Goal: Navigation & Orientation: Find specific page/section

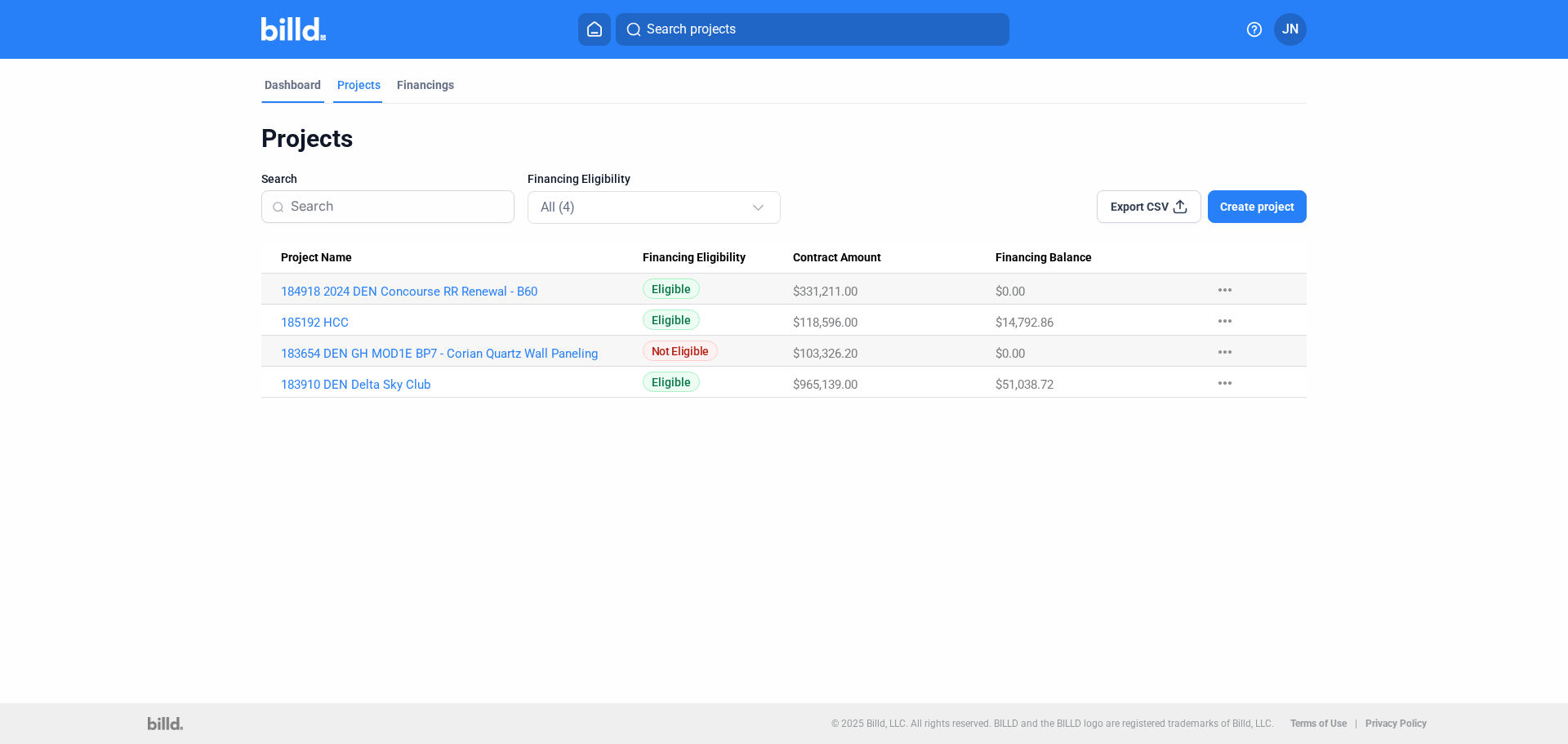
click at [276, 80] on div "Dashboard" at bounding box center [293, 85] width 56 height 16
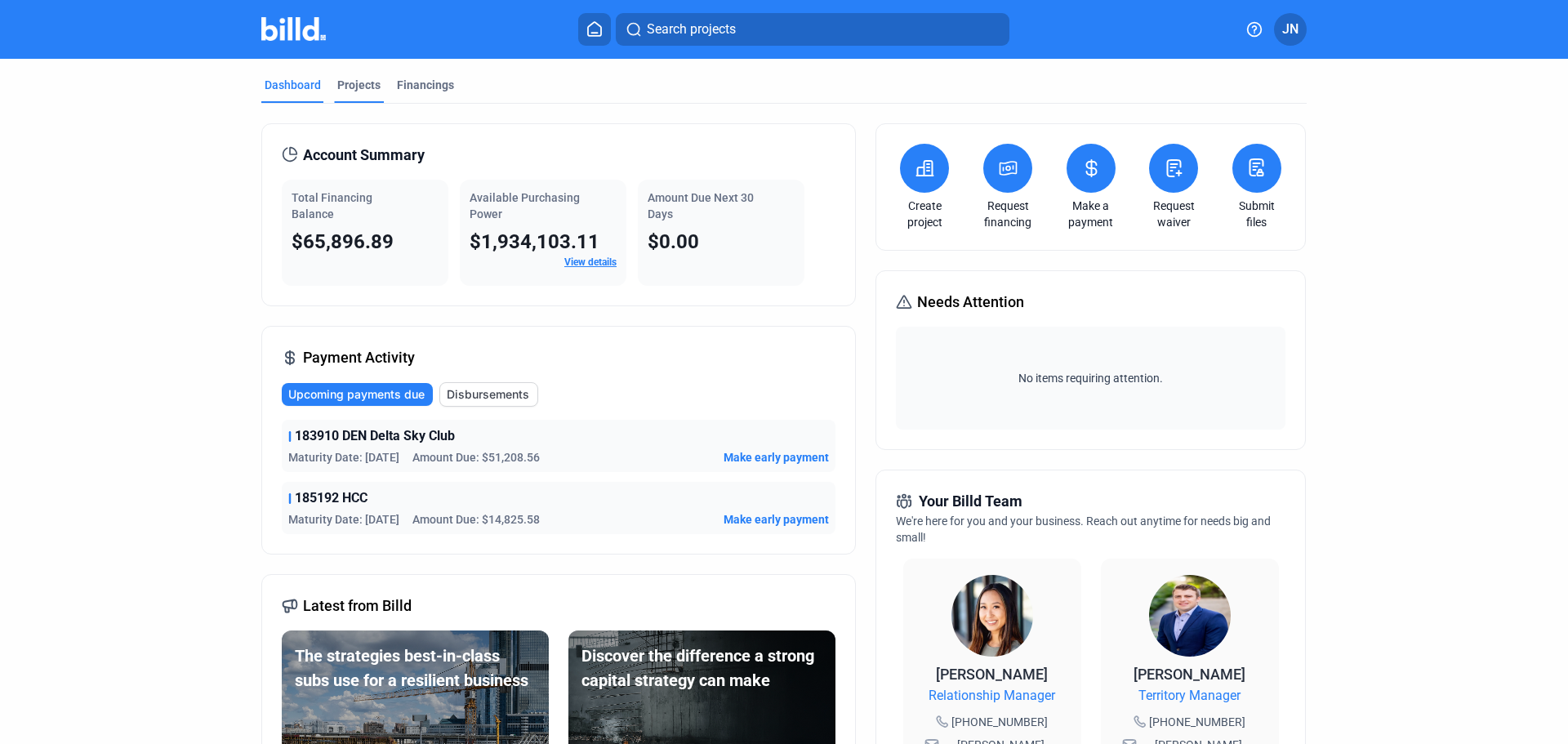
click at [353, 83] on div "Projects" at bounding box center [359, 85] width 44 height 16
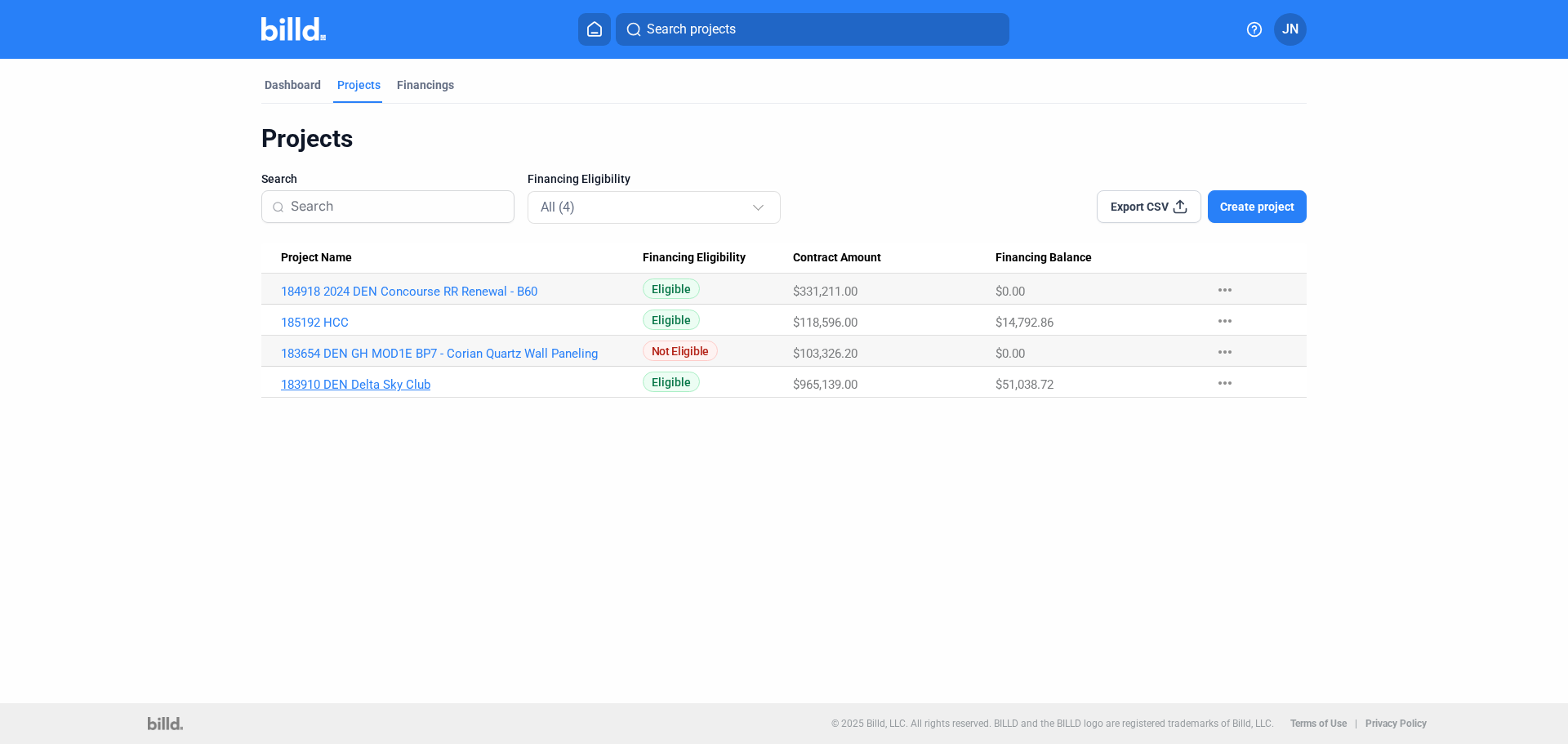
click at [407, 383] on link "183910 DEN Delta Sky Club" at bounding box center [462, 385] width 362 height 15
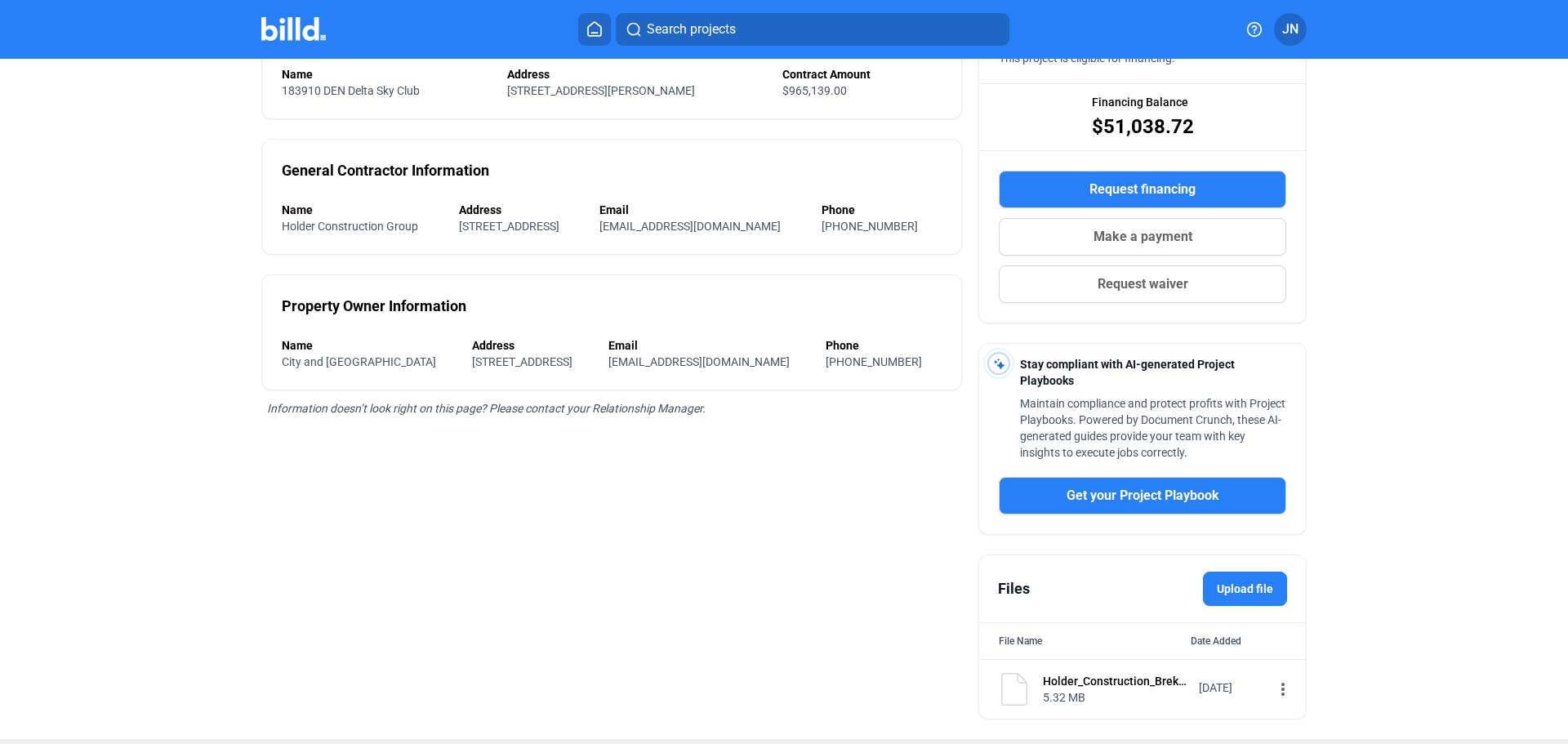
scroll to position [227, 0]
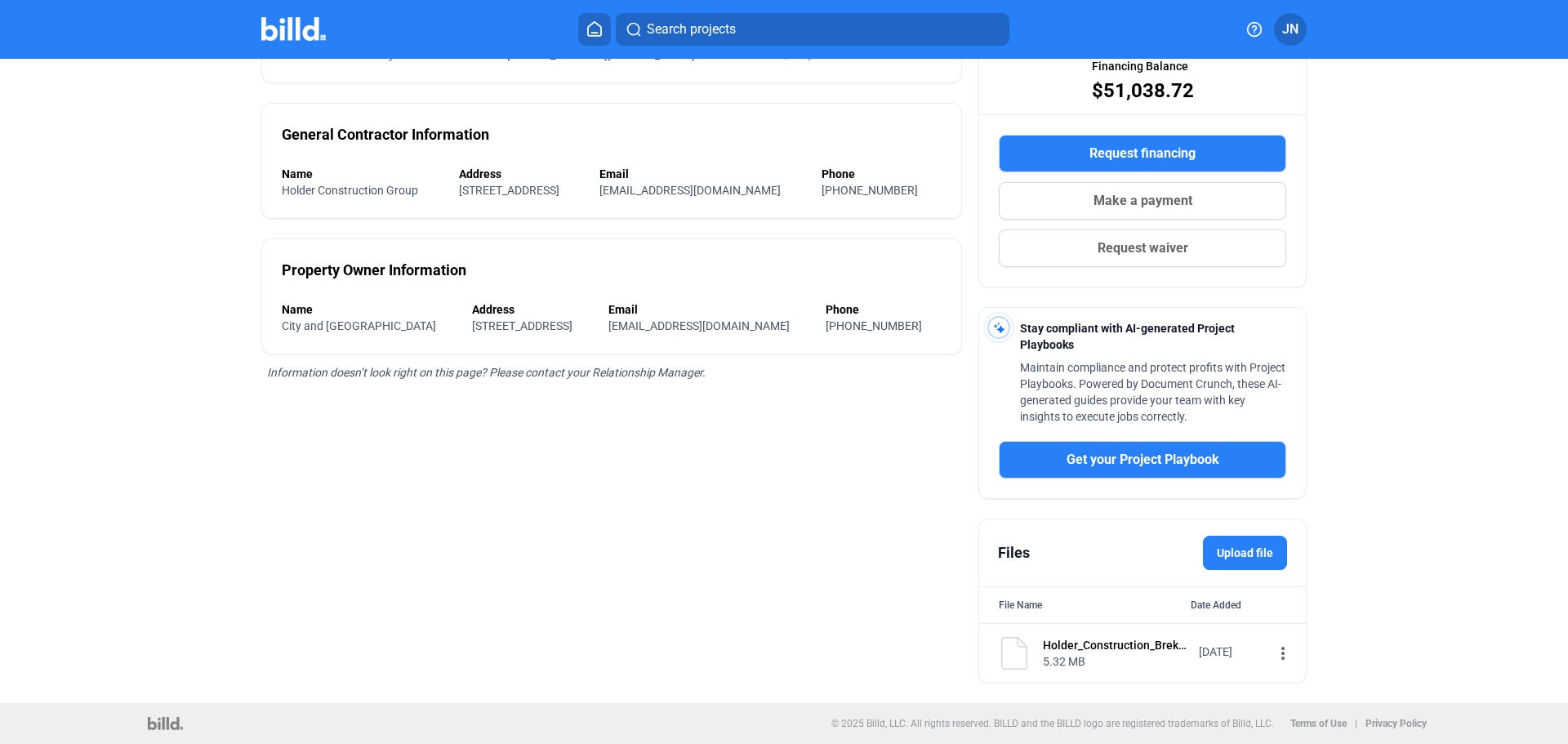
click at [1013, 514] on img at bounding box center [1015, 654] width 33 height 33
click at [1045, 514] on div "Holder_Construction_Brekhus_Tile__Stone_Inc.pdf" at bounding box center [1115, 646] width 145 height 16
click at [1045, 514] on mat-icon "more_vert" at bounding box center [1283, 654] width 20 height 20
click at [411, 407] on div at bounding box center [784, 372] width 1568 height 744
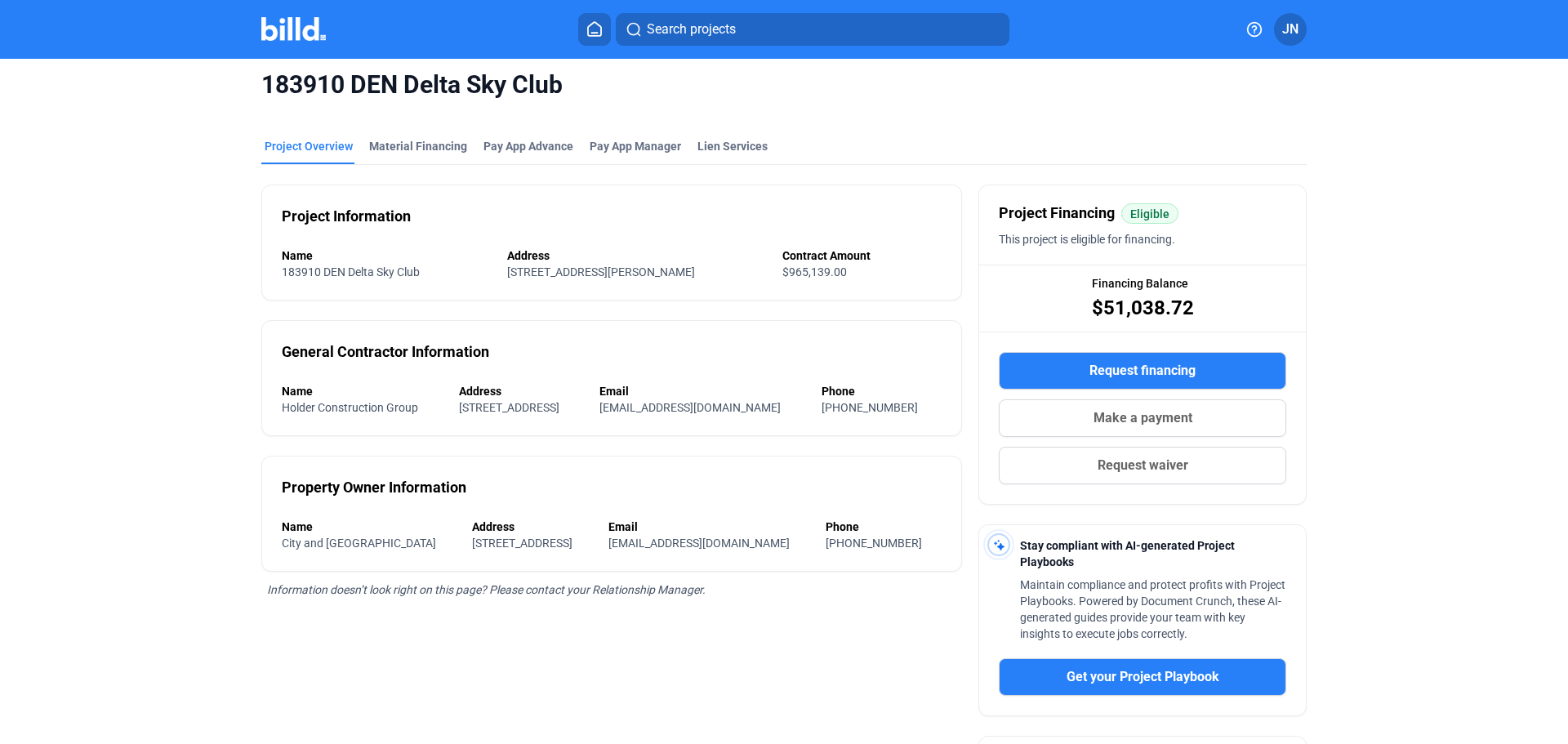
scroll to position [0, 0]
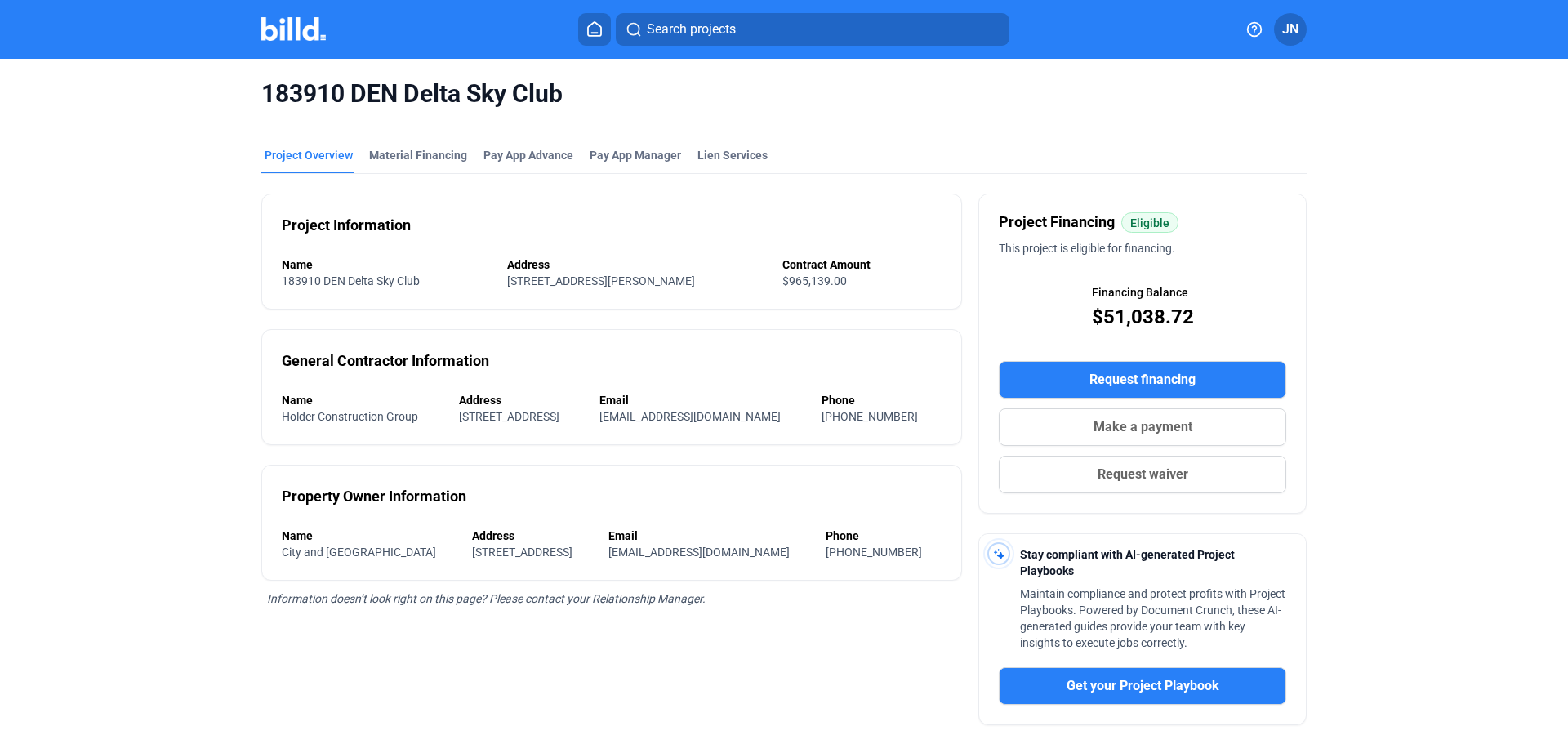
click at [588, 34] on icon at bounding box center [594, 28] width 13 height 14
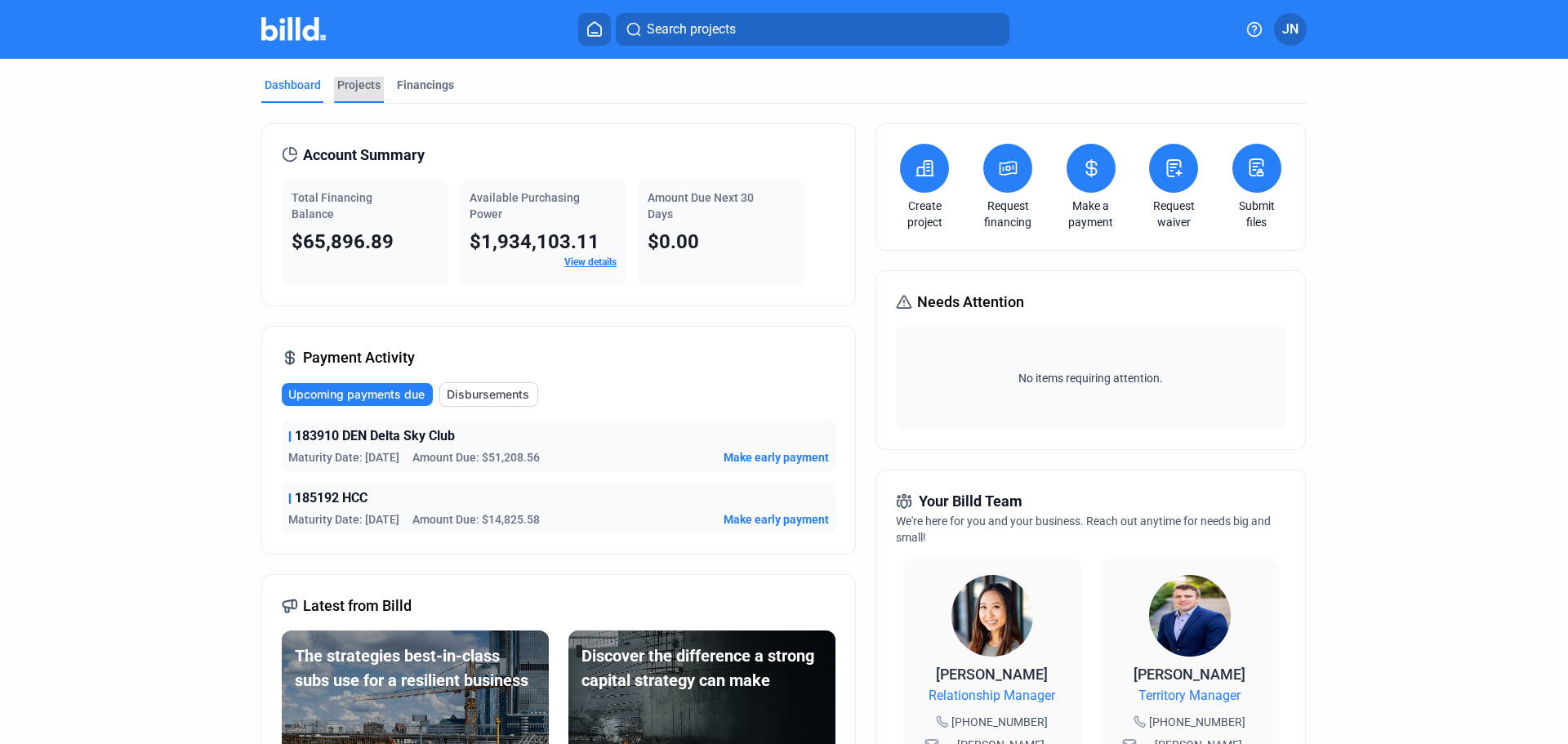
click at [342, 92] on div "Projects" at bounding box center [359, 85] width 44 height 16
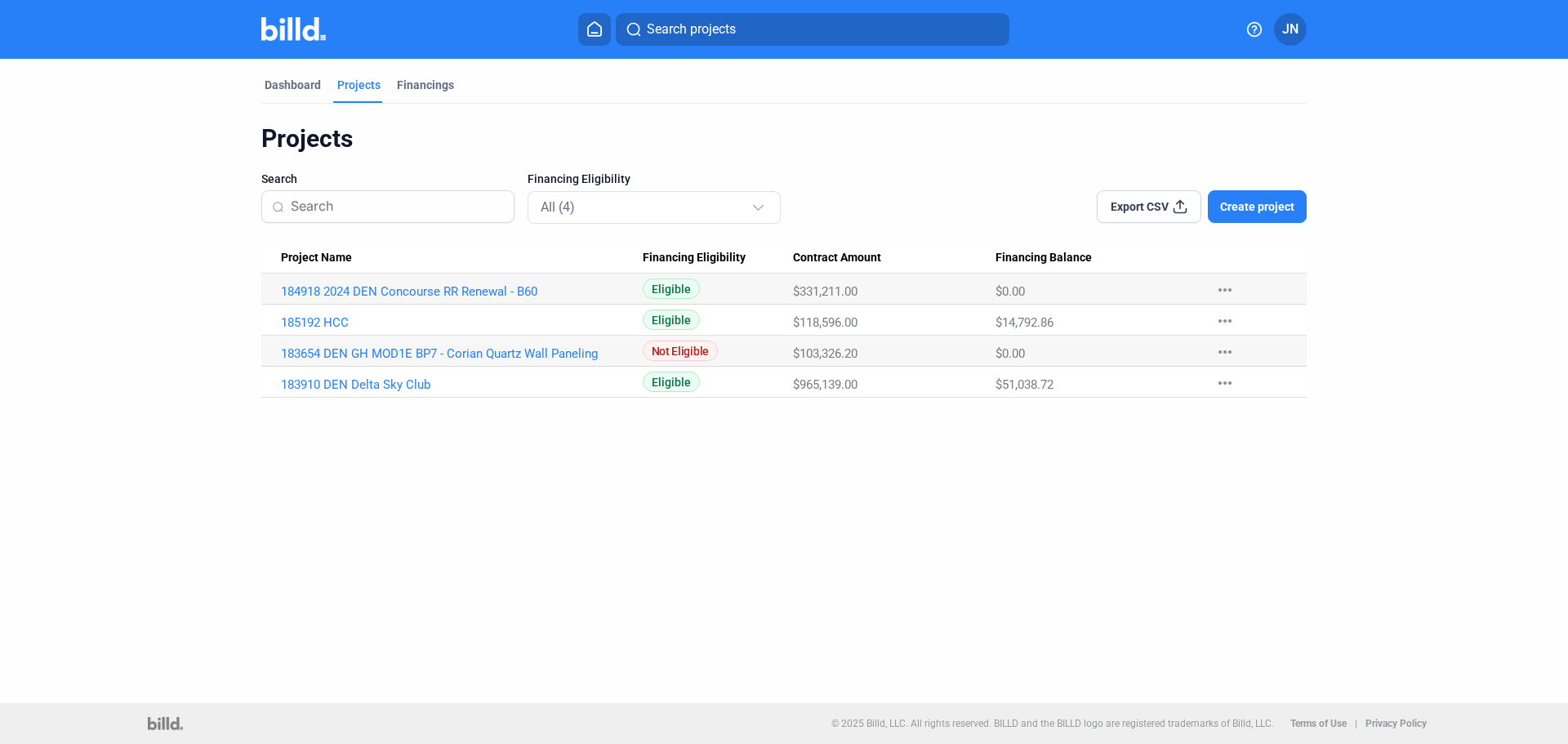
click at [152, 380] on dashboard "Dashboard Projects Financings Projects Search Financing Eligibility All (4) Exp…" at bounding box center [784, 229] width 1411 height 339
click at [422, 292] on link "184918 2024 DEN Concourse RR Renewal - B60" at bounding box center [462, 291] width 362 height 15
